Goal: Transaction & Acquisition: Purchase product/service

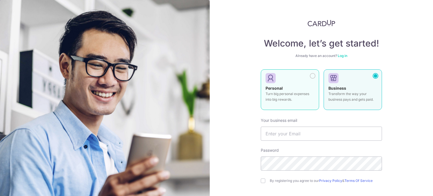
click at [291, 89] on div "Personal Turn big personal expenses into big rewards." at bounding box center [289, 95] width 49 height 20
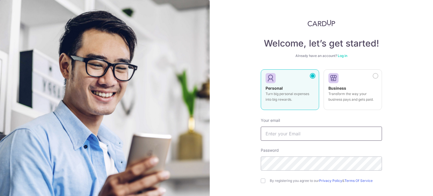
drag, startPoint x: 268, startPoint y: 141, endPoint x: 272, endPoint y: 140, distance: 3.5
click at [268, 141] on form "Your email Password By registering you agree to our Privacy Policy & Terms Of S…" at bounding box center [321, 175] width 121 height 124
click at [277, 136] on input "text" at bounding box center [321, 133] width 121 height 14
type input "[EMAIL_ADDRESS][DOMAIN_NAME]"
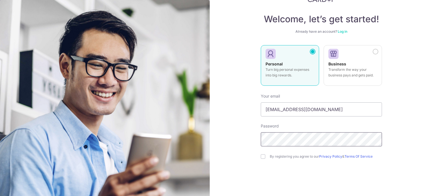
scroll to position [31, 0]
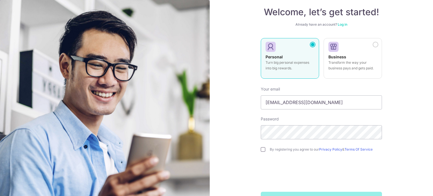
click at [261, 150] on input "checkbox" at bounding box center [263, 149] width 5 height 5
checkbox input "true"
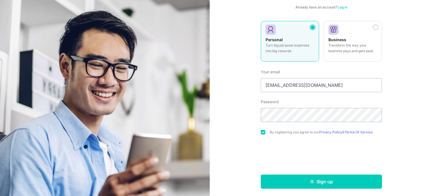
scroll to position [50, 0]
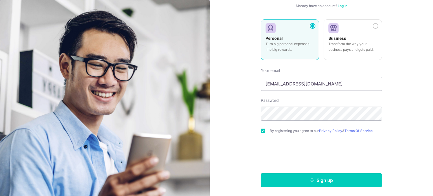
click at [318, 181] on button "Sign up" at bounding box center [321, 180] width 121 height 14
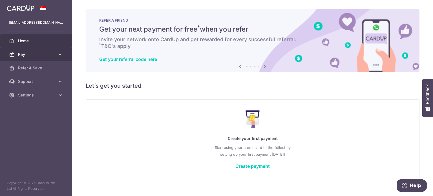
click at [55, 54] on link "Pay" at bounding box center [36, 55] width 72 height 14
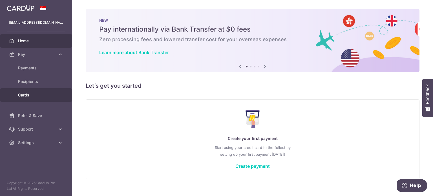
click at [20, 95] on span "Cards" at bounding box center [36, 95] width 37 height 6
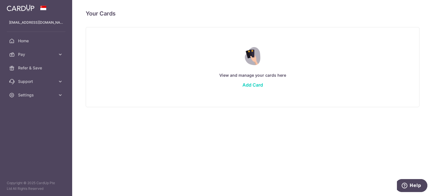
click at [256, 81] on div "View and manage your cards here Add Card" at bounding box center [252, 67] width 319 height 49
click at [255, 85] on link "Add Card" at bounding box center [252, 85] width 21 height 6
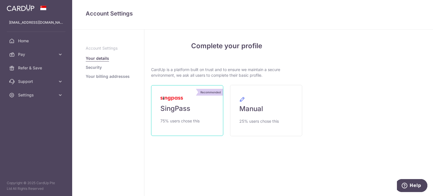
click at [192, 114] on link "Recommended SingPass 75% users chose this" at bounding box center [187, 110] width 72 height 51
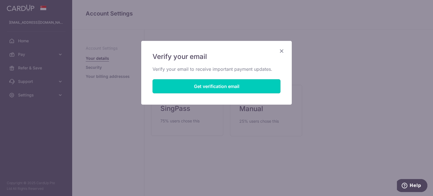
click at [214, 87] on button "Get verification email" at bounding box center [216, 86] width 128 height 14
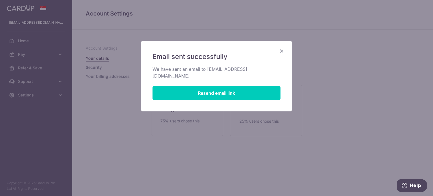
click at [283, 48] on icon "Close" at bounding box center [281, 50] width 7 height 7
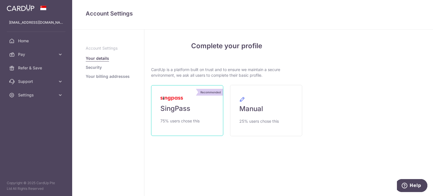
click at [184, 110] on span "SingPass" at bounding box center [175, 108] width 30 height 9
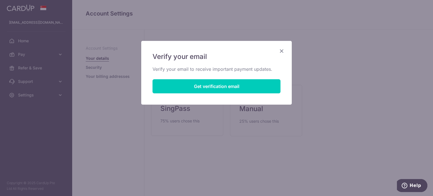
drag, startPoint x: 283, startPoint y: 50, endPoint x: 277, endPoint y: 50, distance: 5.4
click at [283, 50] on icon "Close" at bounding box center [281, 50] width 7 height 7
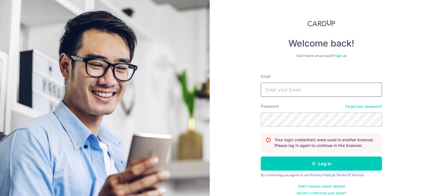
click at [268, 93] on input "Email" at bounding box center [321, 90] width 121 height 14
type input "[EMAIL_ADDRESS][DOMAIN_NAME]"
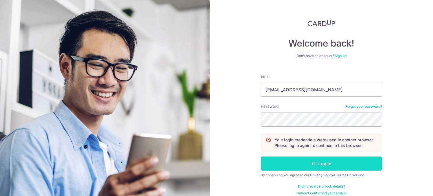
click at [303, 162] on button "Log in" at bounding box center [321, 163] width 121 height 14
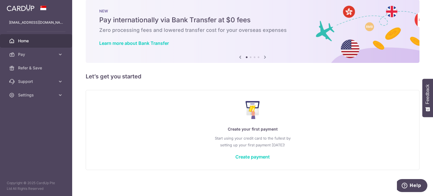
scroll to position [10, 0]
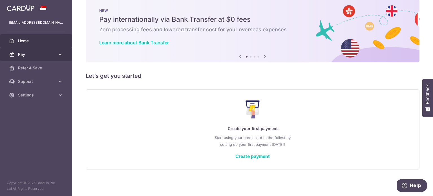
click at [58, 53] on icon at bounding box center [60, 55] width 6 height 6
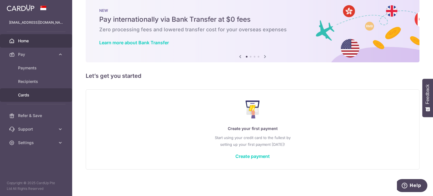
click at [19, 97] on span "Cards" at bounding box center [36, 95] width 37 height 6
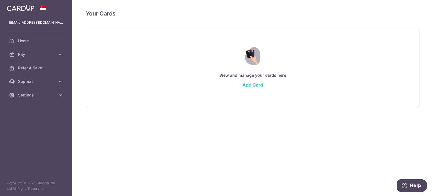
click at [254, 83] on link "Add Card" at bounding box center [252, 85] width 21 height 6
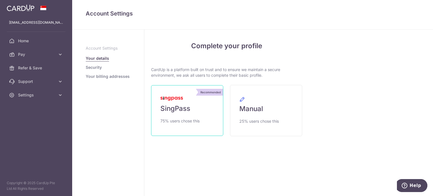
click at [194, 117] on link "Recommended SingPass 75% users chose this" at bounding box center [187, 110] width 72 height 51
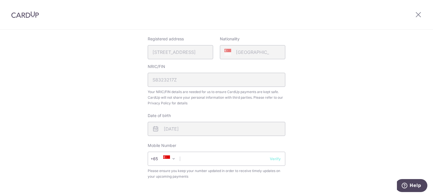
scroll to position [141, 0]
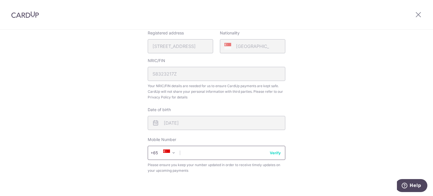
click at [217, 154] on input "text" at bounding box center [216, 153] width 137 height 14
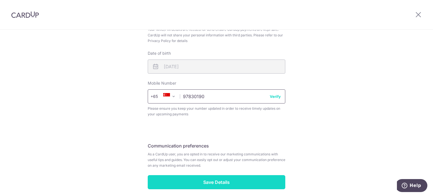
scroll to position [221, 0]
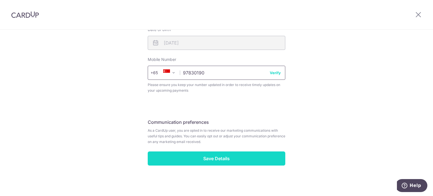
type input "97830190"
click at [208, 156] on input "Save Details" at bounding box center [216, 158] width 137 height 14
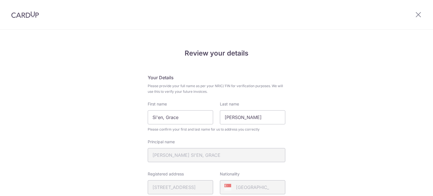
scroll to position [229, 0]
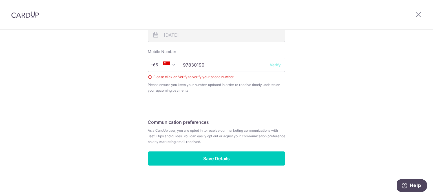
click at [274, 64] on button "Verify" at bounding box center [275, 65] width 11 height 6
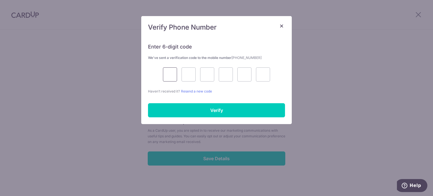
click at [174, 80] on input "text" at bounding box center [170, 74] width 14 height 14
type input "1"
type input "0"
type input "1"
type input "9"
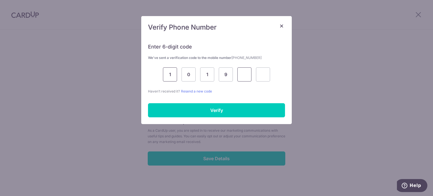
type input "1"
type input "8"
type input "9"
type input "2"
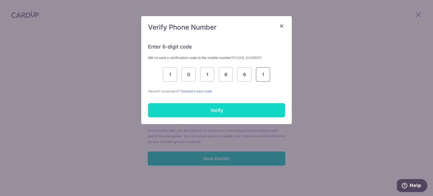
type input "1"
click at [238, 111] on input "Verify" at bounding box center [216, 110] width 137 height 14
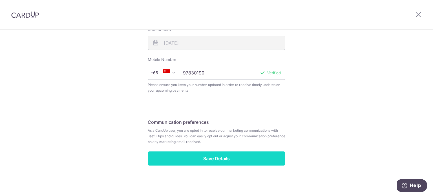
click at [211, 160] on input "Save Details" at bounding box center [216, 158] width 137 height 14
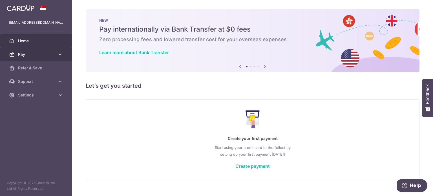
click at [59, 53] on icon at bounding box center [60, 55] width 6 height 6
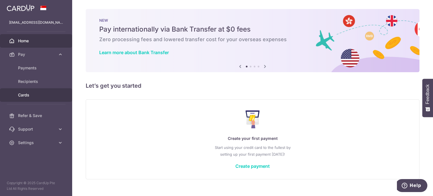
click at [23, 95] on span "Cards" at bounding box center [36, 95] width 37 height 6
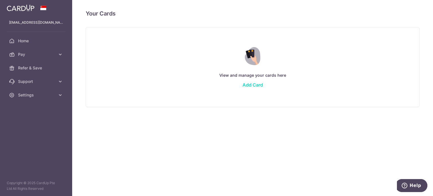
click at [255, 85] on link "Add Card" at bounding box center [252, 85] width 21 height 6
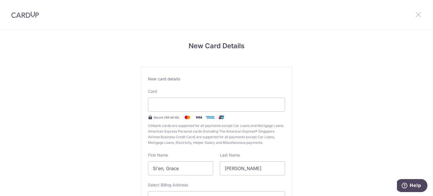
click at [417, 15] on icon at bounding box center [418, 14] width 7 height 7
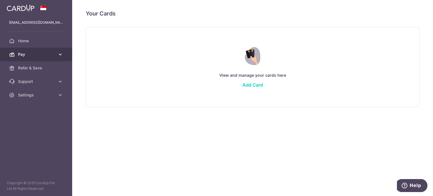
click at [50, 54] on span "Pay" at bounding box center [36, 55] width 37 height 6
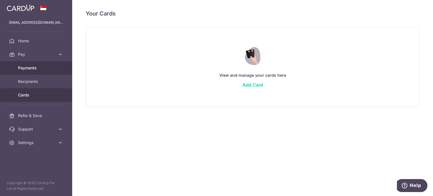
click at [33, 71] on link "Payments" at bounding box center [36, 68] width 72 height 14
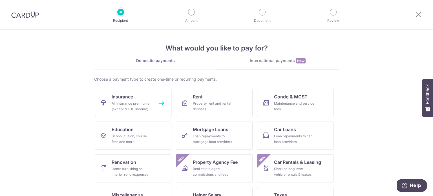
click at [140, 108] on div "All insurance premiums (except NTUC Income)" at bounding box center [132, 106] width 41 height 11
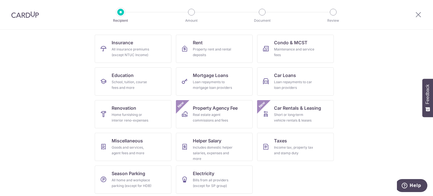
scroll to position [56, 0]
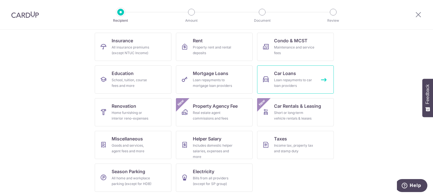
click at [274, 78] on div "Loan repayments to car loan providers" at bounding box center [294, 82] width 41 height 11
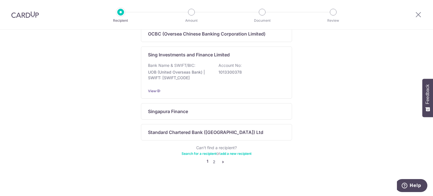
scroll to position [390, 0]
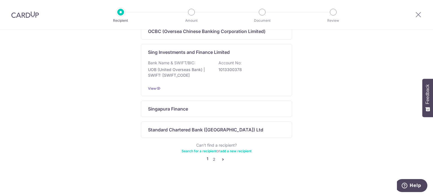
drag, startPoint x: 432, startPoint y: 62, endPoint x: 1, endPoint y: 1, distance: 434.9
click at [213, 160] on link "2" at bounding box center [213, 159] width 7 height 7
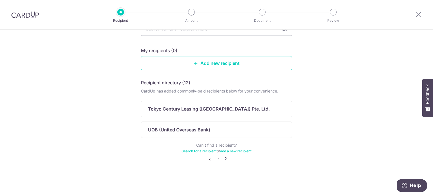
scroll to position [38, 0]
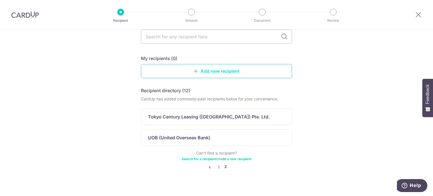
drag, startPoint x: 199, startPoint y: 70, endPoint x: 203, endPoint y: 70, distance: 3.1
click at [199, 70] on link "Add new recipient" at bounding box center [216, 71] width 151 height 14
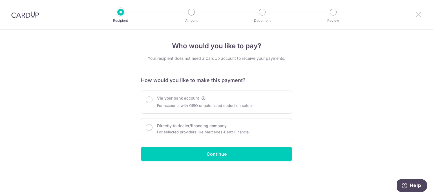
click at [418, 12] on icon at bounding box center [418, 14] width 7 height 7
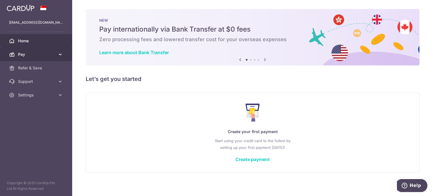
click at [27, 50] on link "Pay" at bounding box center [36, 55] width 72 height 14
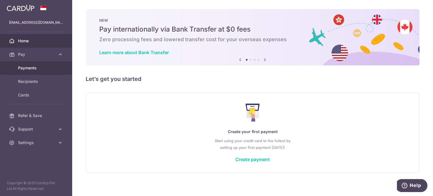
click at [29, 69] on span "Payments" at bounding box center [36, 68] width 37 height 6
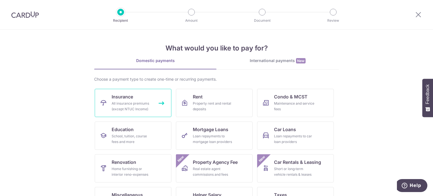
click at [130, 107] on div "All insurance premiums (except NTUC Income)" at bounding box center [132, 106] width 41 height 11
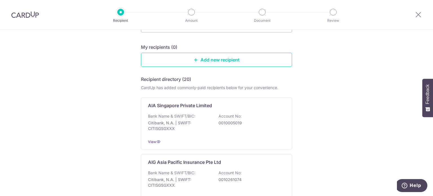
scroll to position [56, 0]
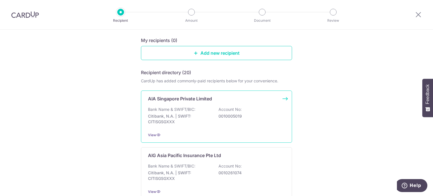
click at [238, 123] on div "Bank Name & SWIFT/BIC: Citibank, N.A. | SWIFT: CITISGSGXXX Account No: 00100050…" at bounding box center [216, 116] width 137 height 21
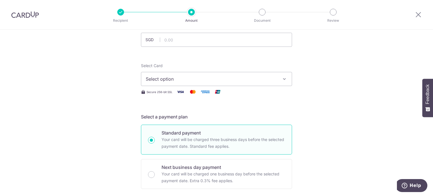
scroll to position [56, 0]
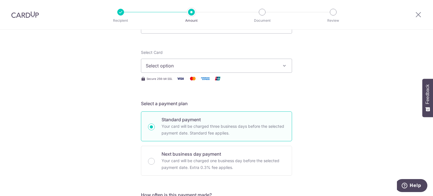
click at [263, 66] on span "Select option" at bounding box center [211, 65] width 131 height 7
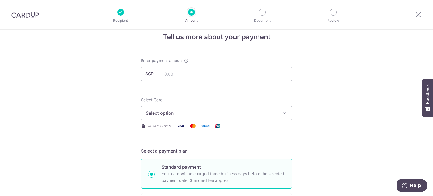
scroll to position [0, 0]
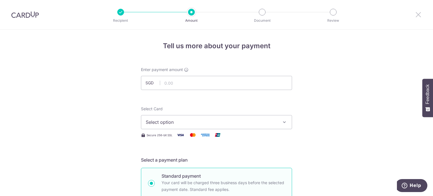
drag, startPoint x: 416, startPoint y: 14, endPoint x: 243, endPoint y: 25, distance: 172.7
click at [416, 14] on icon at bounding box center [418, 14] width 7 height 7
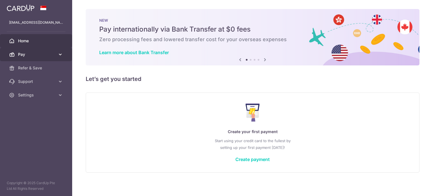
click at [43, 55] on span "Pay" at bounding box center [36, 55] width 37 height 6
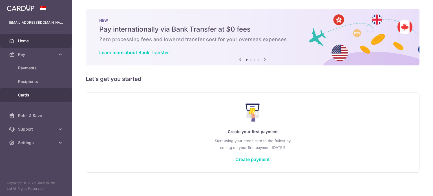
click at [21, 97] on span "Cards" at bounding box center [36, 95] width 37 height 6
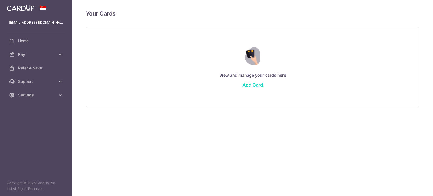
click at [248, 82] on link "Add Card" at bounding box center [252, 85] width 21 height 6
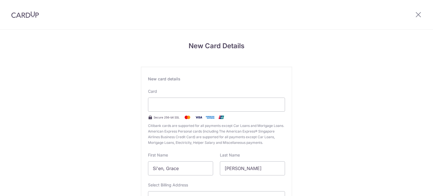
drag, startPoint x: 371, startPoint y: 149, endPoint x: 364, endPoint y: 151, distance: 7.2
click at [370, 150] on div "New Card Details New card details Card Secure 256-bit SSL Citibank cards are su…" at bounding box center [216, 148] width 433 height 237
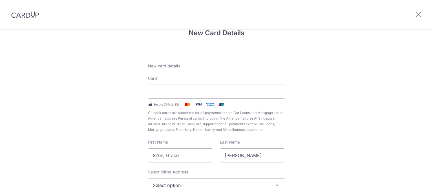
scroll to position [56, 0]
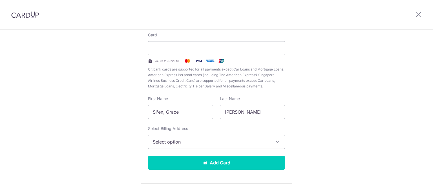
click at [206, 143] on span "Select option" at bounding box center [211, 141] width 117 height 7
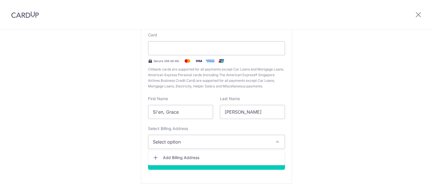
click at [177, 158] on span "Add Billing Address" at bounding box center [221, 158] width 117 height 6
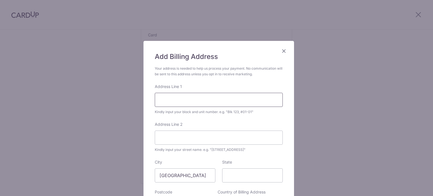
click at [200, 103] on input "Address Line 1" at bounding box center [219, 100] width 128 height 14
type input "1"
type input "Blk 118, #02-270"
click at [171, 142] on input "Address Line 2" at bounding box center [219, 137] width 128 height 14
type input "Bukit Batok West Ave 6"
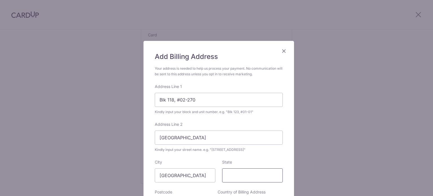
click at [225, 172] on input "State" at bounding box center [252, 175] width 61 height 14
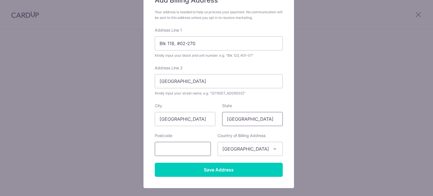
type input "[GEOGRAPHIC_DATA]"
click at [204, 147] on input "text" at bounding box center [183, 149] width 56 height 14
type input "650118"
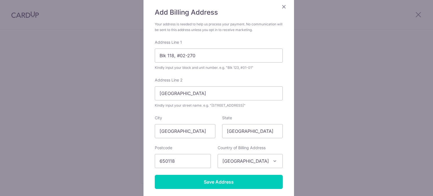
scroll to position [45, 0]
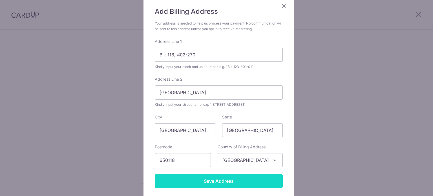
click at [241, 179] on input "Save Address" at bounding box center [219, 181] width 128 height 14
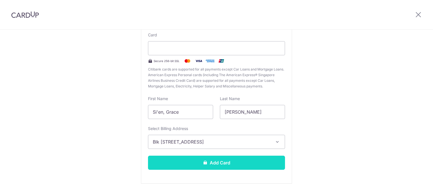
click at [233, 164] on button "Add Card" at bounding box center [216, 162] width 137 height 14
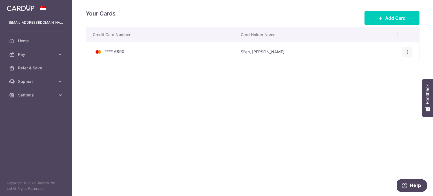
click at [406, 50] on icon "button" at bounding box center [407, 52] width 6 height 6
click at [374, 69] on span "View/Edit" at bounding box center [388, 67] width 38 height 7
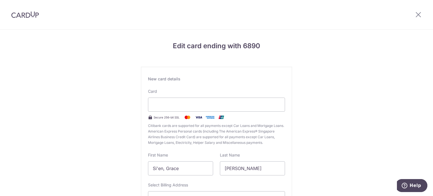
click at [418, 11] on div at bounding box center [417, 14] width 29 height 29
click at [417, 15] on icon at bounding box center [418, 14] width 7 height 7
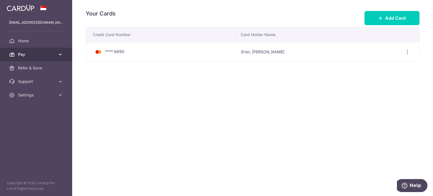
click at [57, 56] on icon at bounding box center [60, 55] width 6 height 6
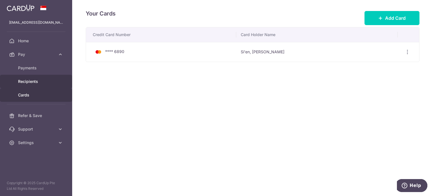
click at [38, 81] on span "Recipients" at bounding box center [36, 82] width 37 height 6
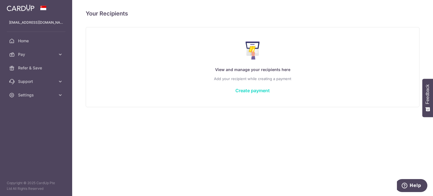
click at [251, 90] on link "Create payment" at bounding box center [252, 91] width 34 height 6
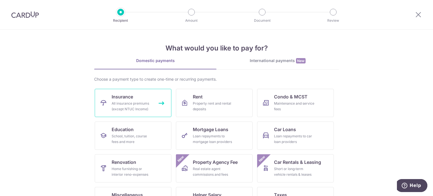
click at [129, 101] on div "All insurance premiums (except NTUC Income)" at bounding box center [132, 106] width 41 height 11
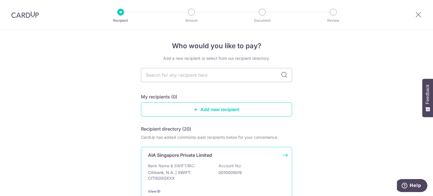
click at [252, 177] on div "Bank Name & SWIFT/BIC: Citibank, N.A. | SWIFT: CITISGSGXXX Account No: 00100050…" at bounding box center [216, 173] width 137 height 21
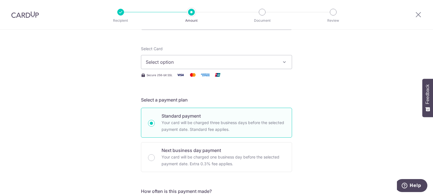
scroll to position [56, 0]
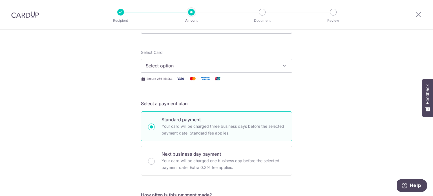
click at [282, 66] on icon "button" at bounding box center [284, 66] width 6 height 6
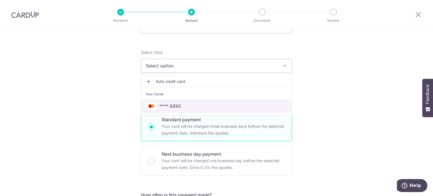
click at [201, 105] on span "**** 6890" at bounding box center [216, 106] width 141 height 7
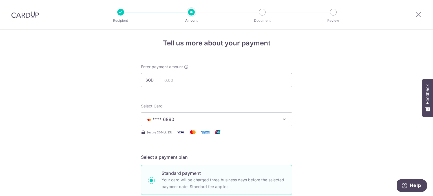
scroll to position [0, 0]
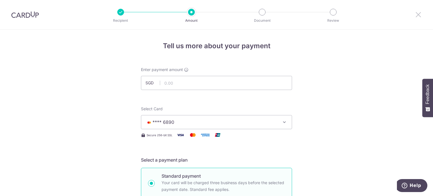
click at [417, 12] on icon at bounding box center [418, 14] width 7 height 7
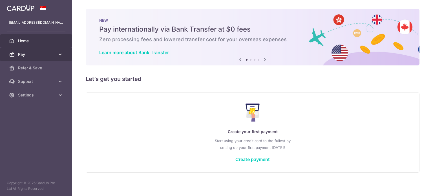
click at [21, 54] on span "Pay" at bounding box center [36, 55] width 37 height 6
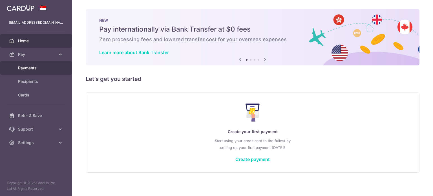
click at [38, 69] on span "Payments" at bounding box center [36, 68] width 37 height 6
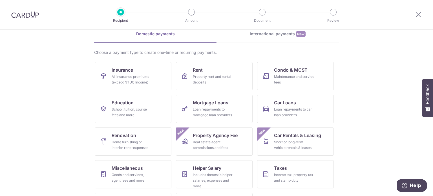
scroll to position [28, 0]
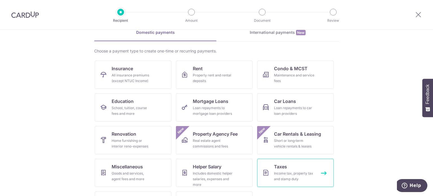
click at [284, 175] on div "Income tax, property tax and stamp duty" at bounding box center [294, 175] width 41 height 11
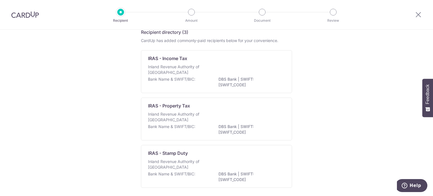
scroll to position [28, 0]
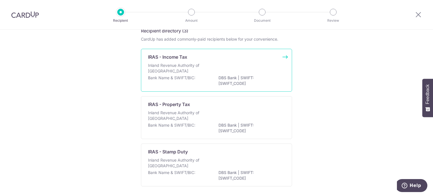
click at [179, 79] on p "Bank Name & SWIFT/BIC:" at bounding box center [171, 78] width 47 height 6
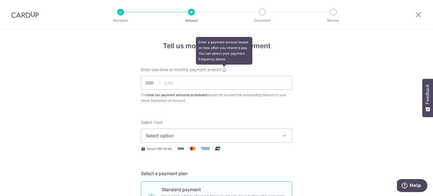
click at [223, 69] on icon at bounding box center [224, 69] width 5 height 5
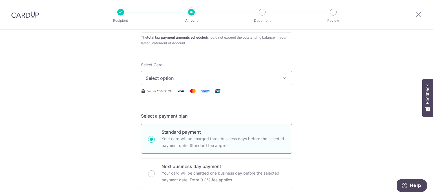
scroll to position [56, 0]
click at [281, 77] on icon "button" at bounding box center [284, 79] width 6 height 6
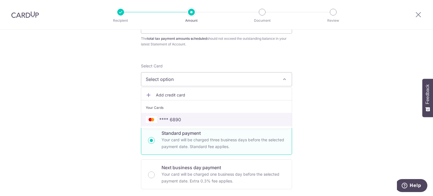
click at [194, 117] on span "**** 6890" at bounding box center [216, 119] width 141 height 7
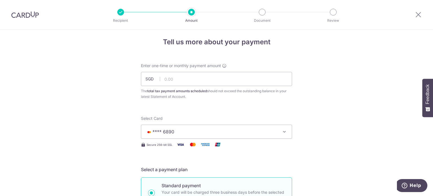
scroll to position [0, 0]
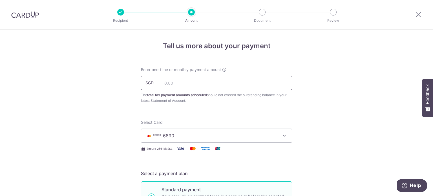
click at [189, 83] on input "text" at bounding box center [216, 83] width 151 height 14
type input "77.00"
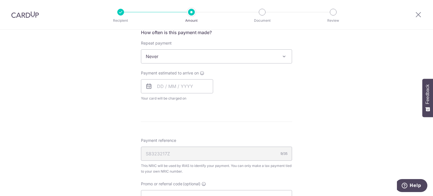
scroll to position [225, 0]
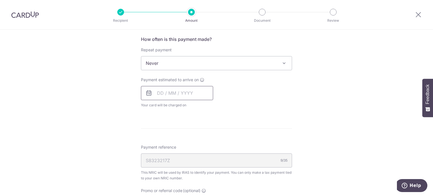
click at [188, 95] on input "text" at bounding box center [177, 93] width 72 height 14
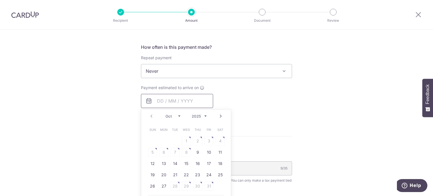
scroll to position [282, 0]
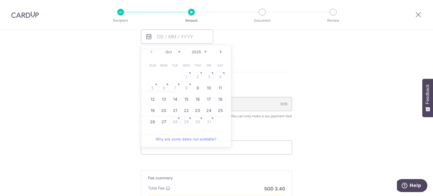
click at [309, 134] on div "Tell us more about your payment Enter one-time or monthly payment amount SGD 77…" at bounding box center [216, 21] width 433 height 546
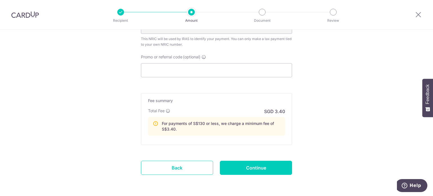
scroll to position [366, 0]
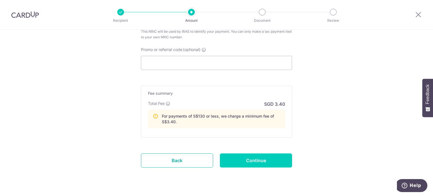
drag, startPoint x: 197, startPoint y: 157, endPoint x: 242, endPoint y: 22, distance: 142.7
click at [197, 157] on link "Back" at bounding box center [177, 160] width 72 height 14
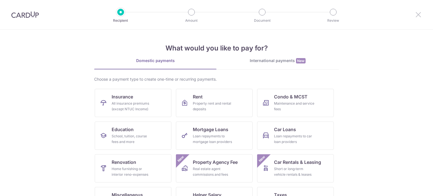
click at [418, 14] on icon at bounding box center [418, 14] width 7 height 7
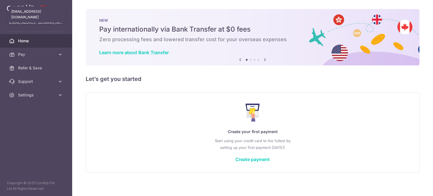
click at [48, 21] on p "[EMAIL_ADDRESS][DOMAIN_NAME]" at bounding box center [36, 23] width 54 height 6
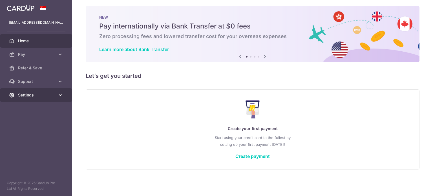
click at [32, 95] on span "Settings" at bounding box center [36, 95] width 37 height 6
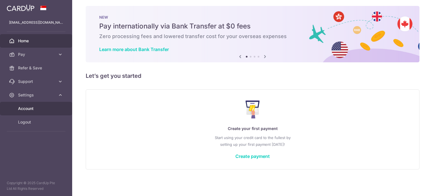
click at [29, 106] on span "Account" at bounding box center [36, 109] width 37 height 6
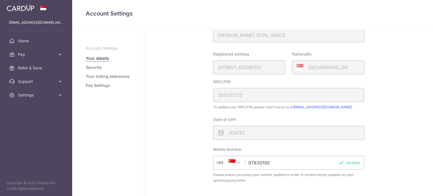
scroll to position [165, 0]
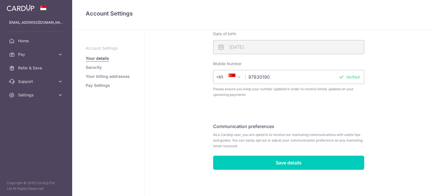
click at [91, 85] on link "Pay Settings" at bounding box center [98, 86] width 24 height 6
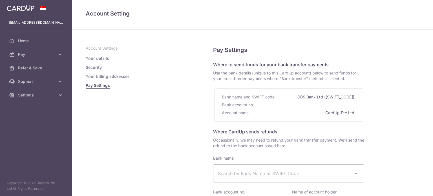
select select
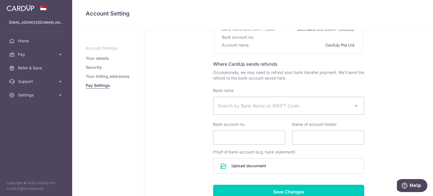
scroll to position [68, 0]
click at [353, 107] on span at bounding box center [356, 105] width 7 height 7
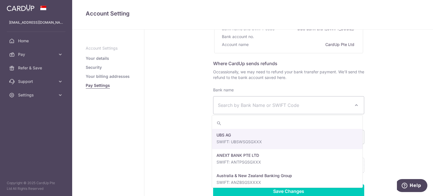
click at [237, 106] on span "Search by Bank Name or SWIFT Code" at bounding box center [284, 105] width 132 height 7
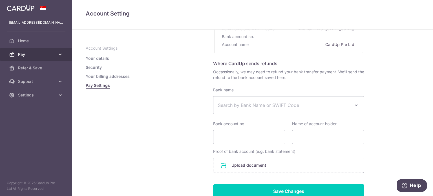
click at [36, 57] on link "Pay" at bounding box center [36, 55] width 72 height 14
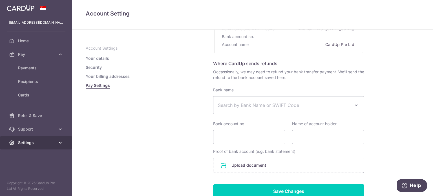
click at [38, 143] on span "Settings" at bounding box center [36, 143] width 37 height 6
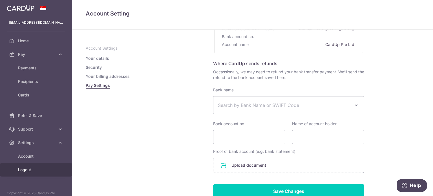
click at [23, 171] on span "Logout" at bounding box center [36, 170] width 37 height 6
